Goal: Information Seeking & Learning: Learn about a topic

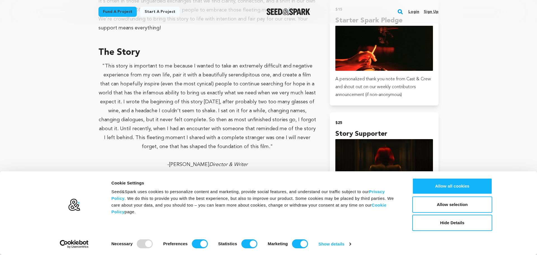
scroll to position [277, 0]
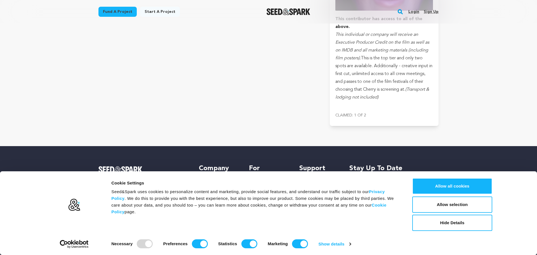
scroll to position [1893, 0]
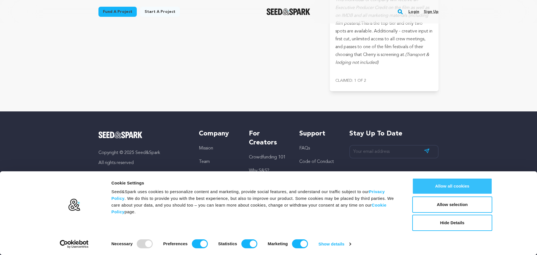
click at [451, 188] on button "Allow all cookies" at bounding box center [452, 186] width 80 height 16
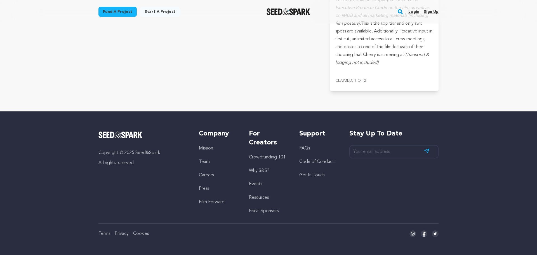
click at [272, 159] on li "Crowdfunding 101" at bounding box center [268, 157] width 39 height 7
click at [273, 155] on link "Crowdfunding 101" at bounding box center [267, 157] width 37 height 4
